Goal: Transaction & Acquisition: Purchase product/service

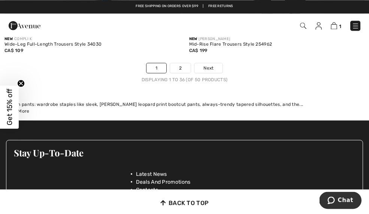
scroll to position [5534, 0]
click at [183, 64] on link "2" at bounding box center [180, 68] width 21 height 10
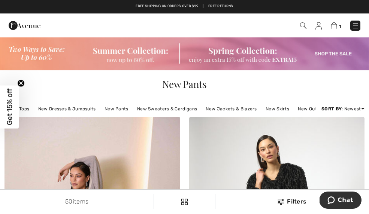
click at [38, 55] on img at bounding box center [184, 54] width 369 height 34
click at [160, 58] on img at bounding box center [184, 54] width 369 height 34
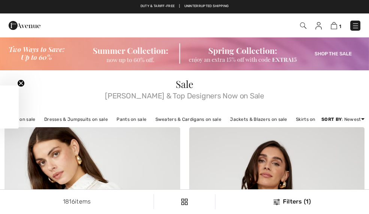
checkbox input "true"
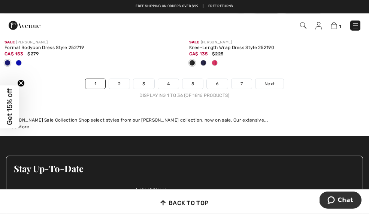
scroll to position [5516, 0]
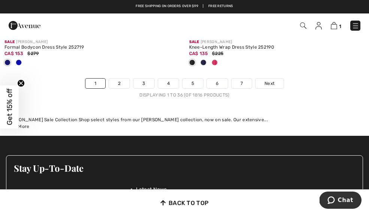
click at [276, 82] on link "Next" at bounding box center [270, 84] width 28 height 10
click at [276, 79] on link "Next" at bounding box center [270, 84] width 28 height 10
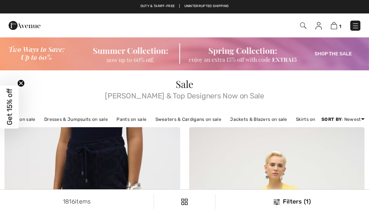
checkbox input "true"
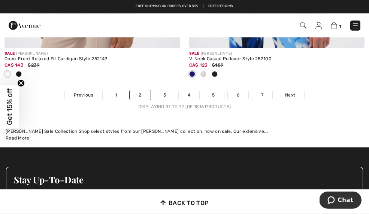
scroll to position [5628, 0]
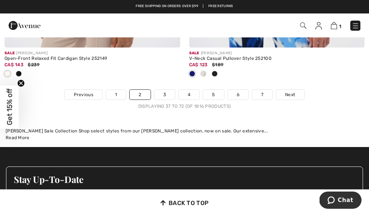
click at [294, 91] on span "Next" at bounding box center [290, 94] width 10 height 7
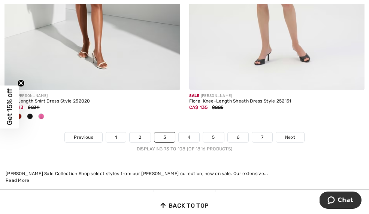
scroll to position [5536, 0]
click at [296, 133] on link "Next" at bounding box center [290, 138] width 28 height 10
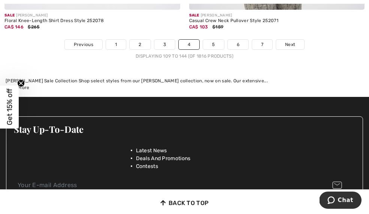
scroll to position [5542, 0]
click at [294, 41] on span "Next" at bounding box center [290, 44] width 10 height 7
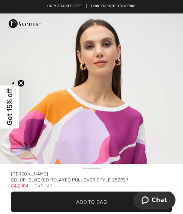
click at [8, 81] on img "1 / 4" at bounding box center [91, 150] width 183 height 274
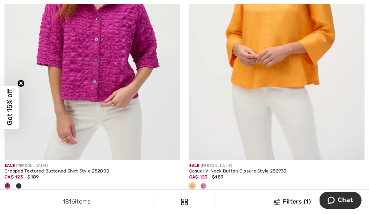
scroll to position [524, 0]
click at [61, 56] on img at bounding box center [92, 29] width 176 height 264
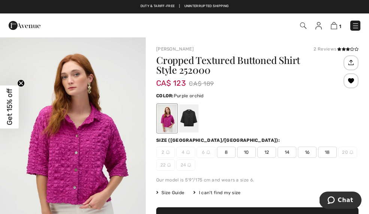
scroll to position [2, 0]
click at [263, 150] on span "12" at bounding box center [267, 152] width 19 height 11
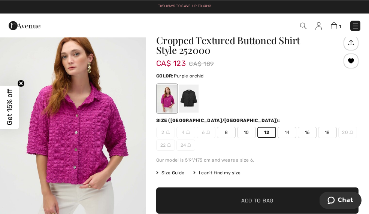
scroll to position [19, 0]
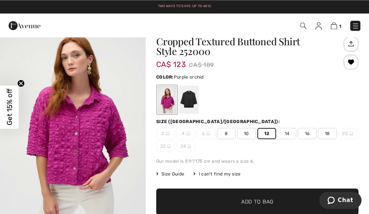
click at [189, 197] on span "✔ Added to Bag Add to Bag" at bounding box center [257, 202] width 202 height 26
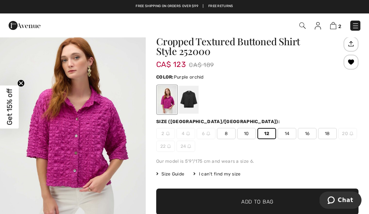
scroll to position [0, 0]
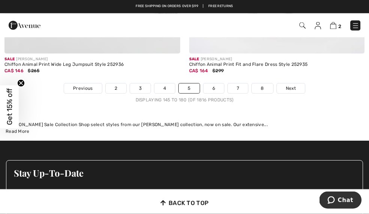
scroll to position [5500, 0]
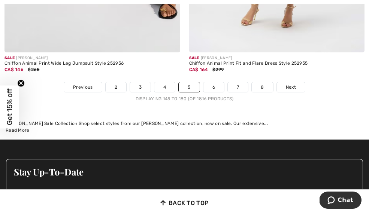
click at [285, 82] on link "Next" at bounding box center [291, 87] width 28 height 10
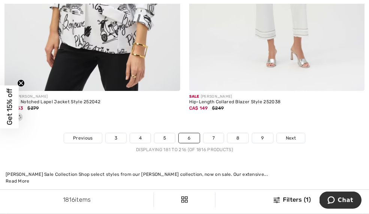
scroll to position [5412, 0]
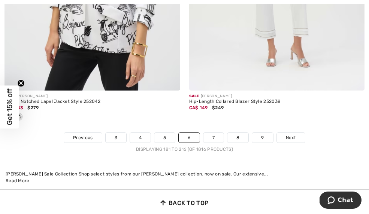
click at [294, 133] on link "Next" at bounding box center [291, 138] width 28 height 10
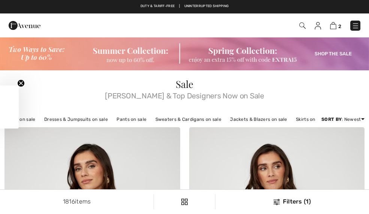
checkbox input "true"
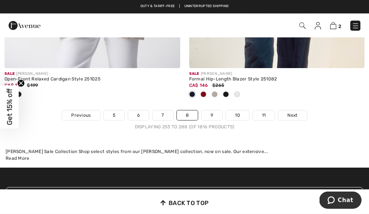
scroll to position [5500, 0]
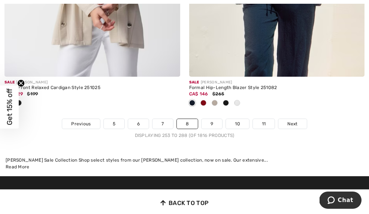
click at [292, 121] on span "Next" at bounding box center [293, 124] width 10 height 7
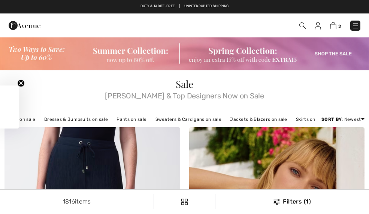
checkbox input "true"
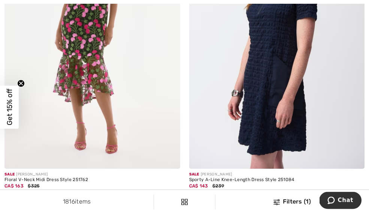
scroll to position [1444, 0]
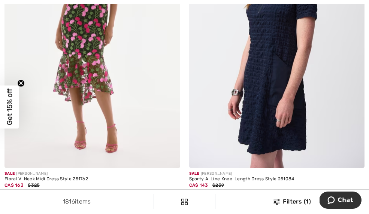
click at [327, 93] on img at bounding box center [277, 37] width 176 height 264
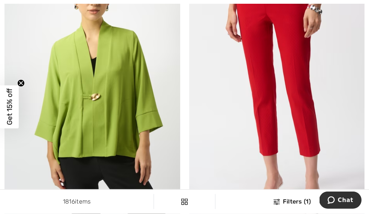
scroll to position [3638, 0]
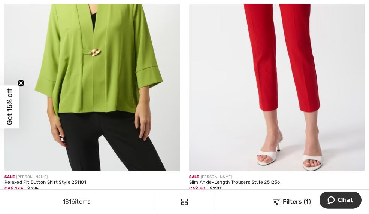
click at [18, 181] on div "Relaxed Fit Button Shirt Style 251101" at bounding box center [92, 182] width 176 height 5
click at [15, 175] on span "Sale" at bounding box center [9, 177] width 10 height 4
click at [15, 186] on span "CA$ 135" at bounding box center [13, 188] width 19 height 5
click at [37, 104] on img at bounding box center [92, 40] width 176 height 264
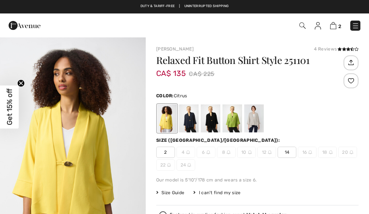
checkbox input "true"
click at [236, 118] on div at bounding box center [232, 119] width 19 height 28
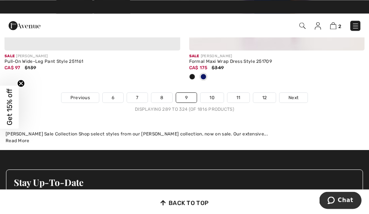
scroll to position [5650, 0]
click at [213, 93] on link "10" at bounding box center [212, 98] width 23 height 10
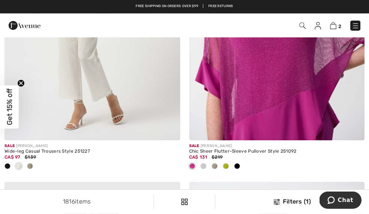
scroll to position [556, 0]
click at [226, 163] on span at bounding box center [226, 166] width 6 height 6
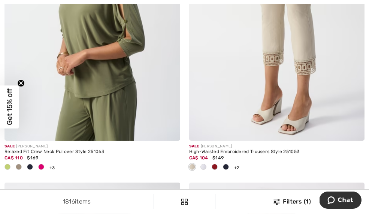
scroll to position [2148, 0]
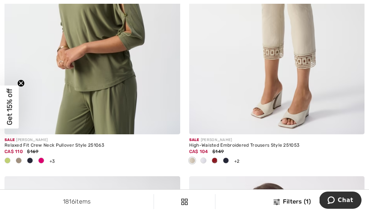
click at [71, 66] on img at bounding box center [92, 3] width 176 height 264
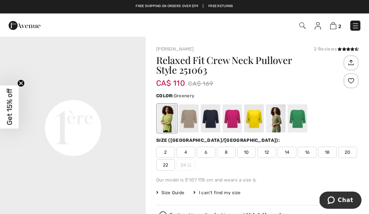
scroll to position [452, 0]
click at [177, 193] on span "Size Guide" at bounding box center [170, 193] width 28 height 7
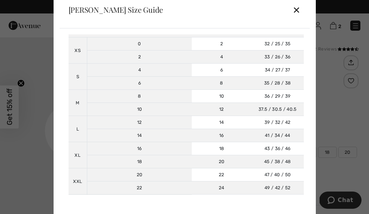
scroll to position [58, 0]
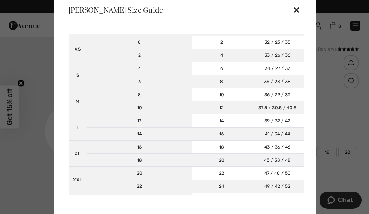
click at [299, 10] on div "✕" at bounding box center [297, 10] width 8 height 16
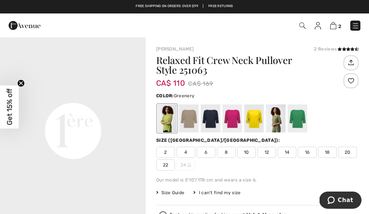
click at [330, 150] on span "18" at bounding box center [327, 152] width 19 height 11
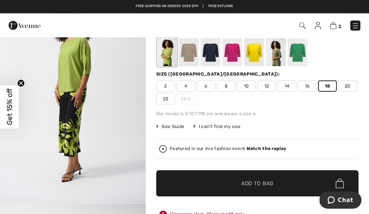
scroll to position [66, 0]
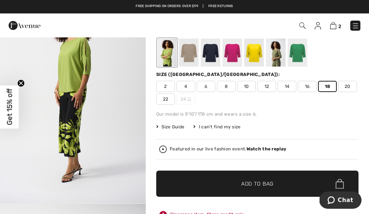
click at [276, 182] on span "✔ Added to Bag Add to Bag" at bounding box center [257, 184] width 202 height 26
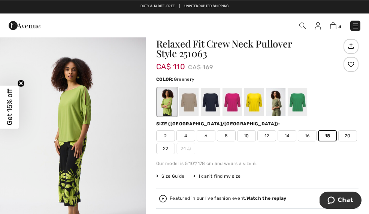
scroll to position [0, 0]
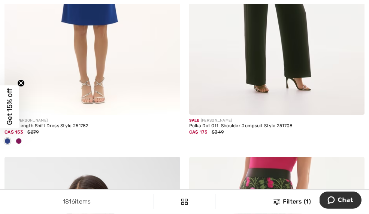
scroll to position [4057, 0]
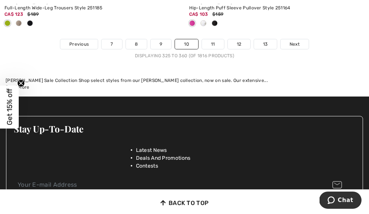
scroll to position [5704, 0]
click at [295, 41] on span "Next" at bounding box center [295, 44] width 10 height 7
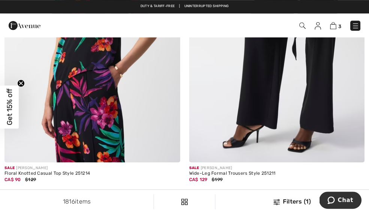
scroll to position [3254, 0]
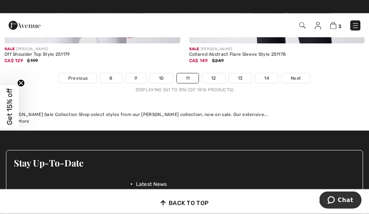
scroll to position [5509, 0]
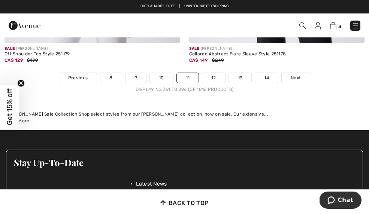
click at [298, 75] on span "Next" at bounding box center [296, 78] width 10 height 7
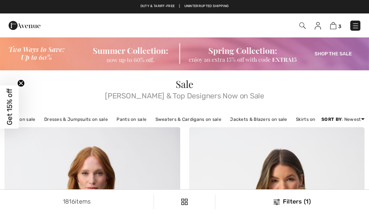
checkbox input "true"
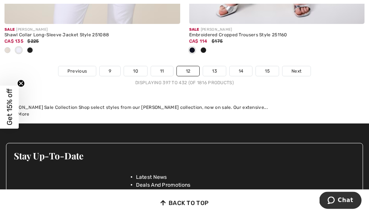
scroll to position [5553, 0]
click at [303, 70] on link "Next" at bounding box center [297, 71] width 28 height 10
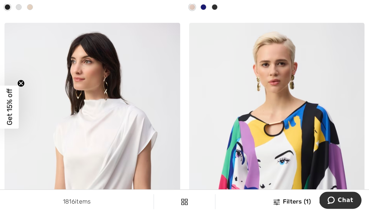
scroll to position [715, 0]
